Goal: Contribute content: Add original content to the website for others to see

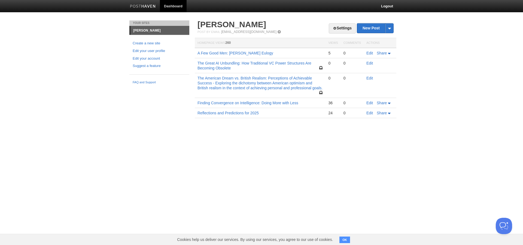
click at [229, 44] on span "260" at bounding box center [227, 43] width 5 height 4
click at [229, 43] on span "260" at bounding box center [227, 43] width 5 height 4
click at [422, 72] on body "Dashboard Logout Your Sites [PERSON_NAME] Create a new site Edit your user prof…" at bounding box center [261, 67] width 523 height 134
click at [214, 52] on link "A Few Good Men: [PERSON_NAME] Eulogy" at bounding box center [236, 53] width 76 height 4
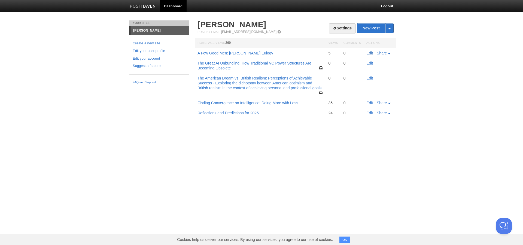
click at [371, 54] on link "Edit" at bounding box center [369, 53] width 7 height 4
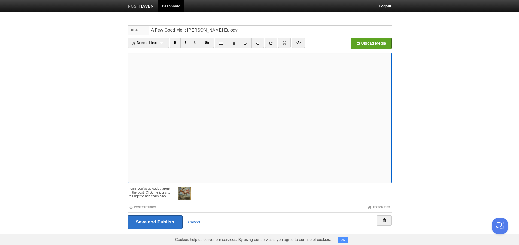
scroll to position [4, 0]
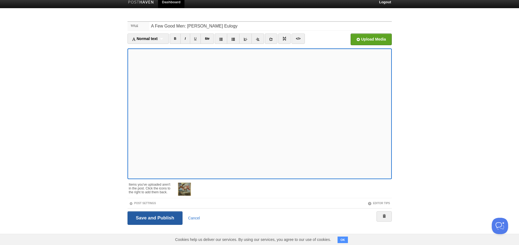
click at [177, 218] on input "Save and Publish" at bounding box center [155, 218] width 55 height 14
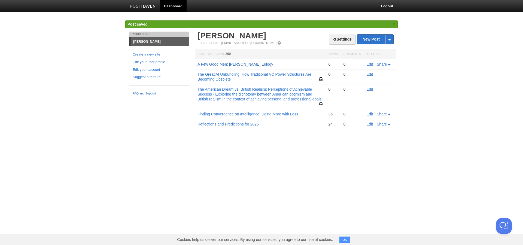
click at [257, 66] on link "A Few Good Men: [PERSON_NAME] Eulogy" at bounding box center [236, 64] width 76 height 4
